Goal: Task Accomplishment & Management: Manage account settings

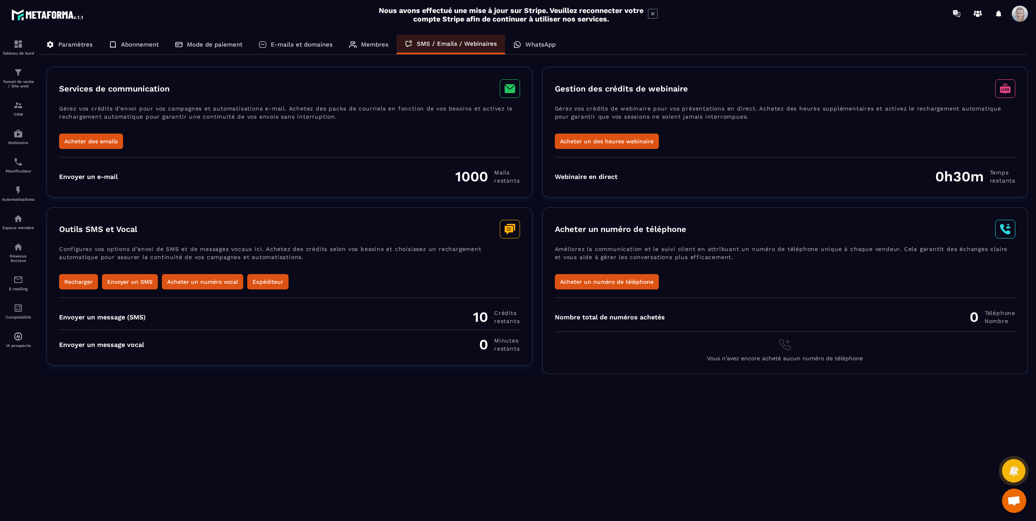
click at [535, 46] on p "WhatsApp" at bounding box center [540, 44] width 30 height 7
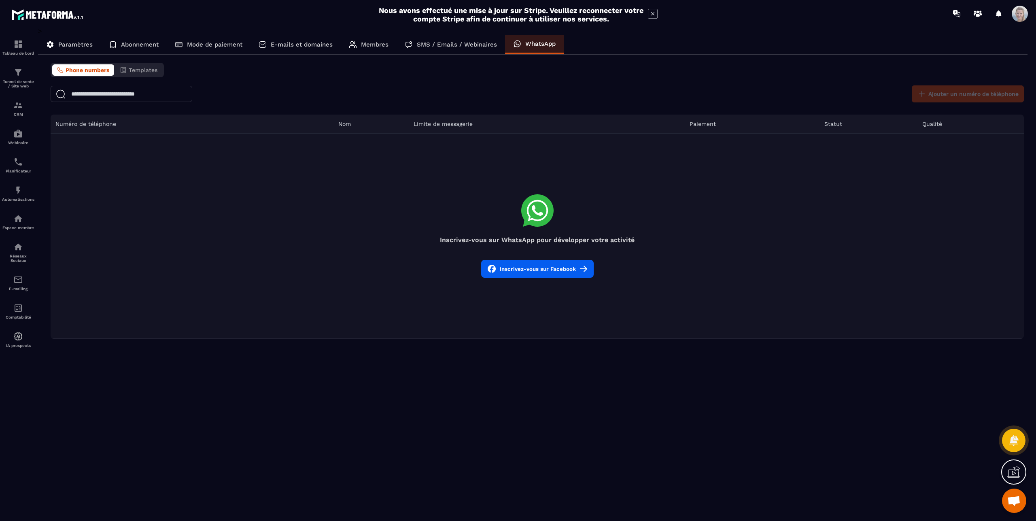
click at [547, 269] on button "Inscrivez-vous sur Facebook" at bounding box center [537, 269] width 113 height 18
click at [536, 266] on button "Inscrivez-vous sur Facebook" at bounding box center [537, 269] width 113 height 18
click at [536, 271] on button "Inscrivez-vous sur Facebook" at bounding box center [537, 269] width 113 height 18
click at [539, 269] on button "Inscrivez-vous sur Facebook" at bounding box center [537, 269] width 113 height 18
click at [546, 265] on button "Inscrivez-vous sur Facebook" at bounding box center [537, 269] width 113 height 18
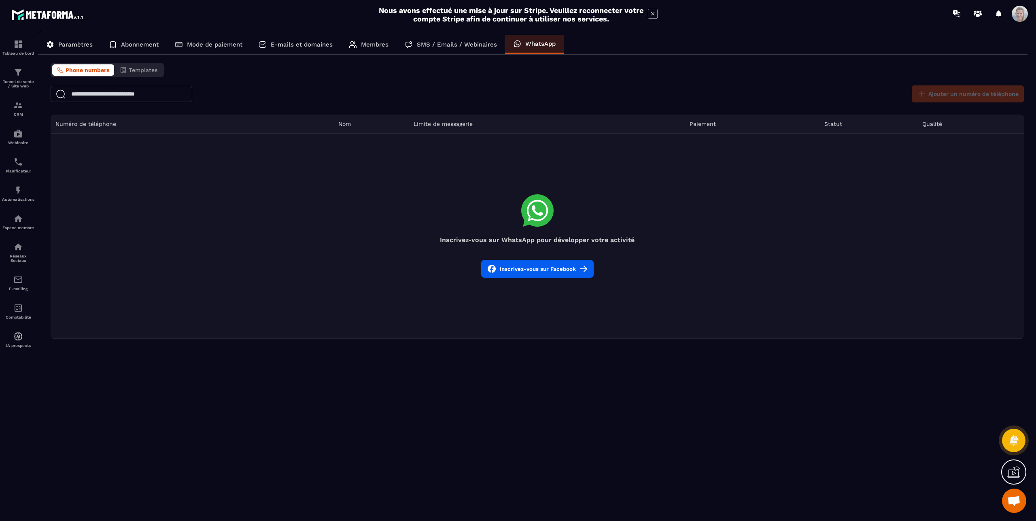
click at [543, 268] on button "Inscrivez-vous sur Facebook" at bounding box center [537, 269] width 113 height 18
click at [453, 47] on p "SMS / Emails / Webinaires" at bounding box center [457, 44] width 80 height 7
